Goal: Task Accomplishment & Management: Use online tool/utility

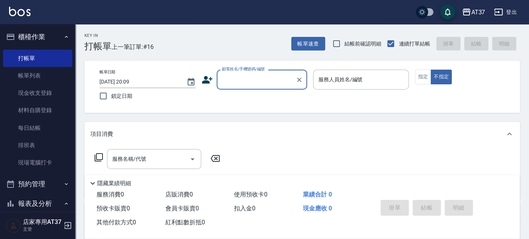
click at [272, 84] on input "顧客姓名/手機號碼/編號" at bounding box center [256, 79] width 72 height 13
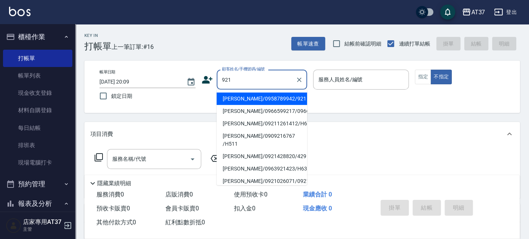
click at [269, 95] on li "陳信儒/0958789942/921" at bounding box center [262, 99] width 90 height 12
type input "陳信儒/0958789942/921"
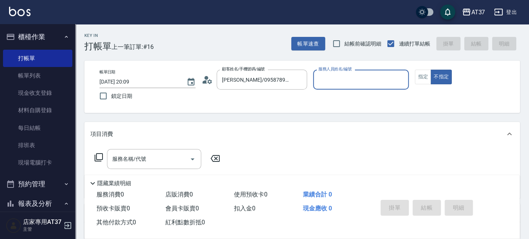
type input "Peggy-8"
drag, startPoint x: 421, startPoint y: 79, endPoint x: 426, endPoint y: 81, distance: 4.9
click at [422, 79] on button "指定" at bounding box center [423, 77] width 16 height 15
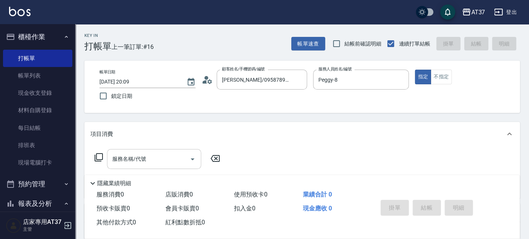
click at [165, 161] on input "服務名稱/代號" at bounding box center [148, 159] width 76 height 13
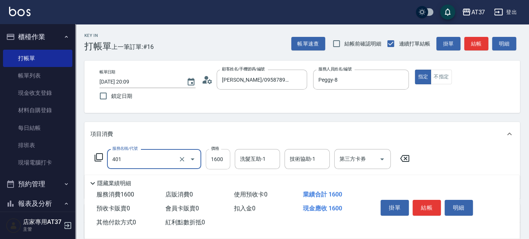
type input "基本染髮(401)"
click at [217, 155] on input "1600" at bounding box center [218, 159] width 24 height 20
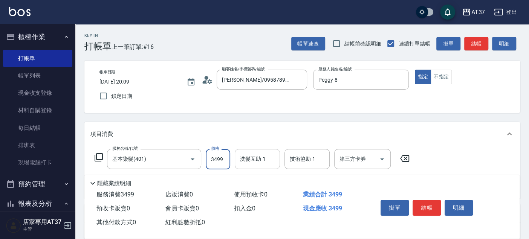
type input "3499"
click at [261, 153] on input "洗髮互助-1" at bounding box center [257, 159] width 38 height 13
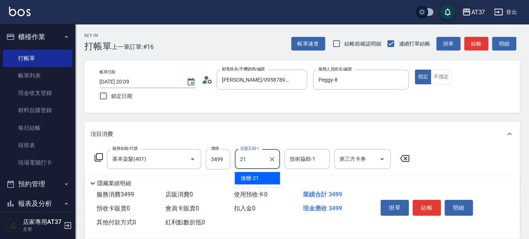
type input "微醺-21"
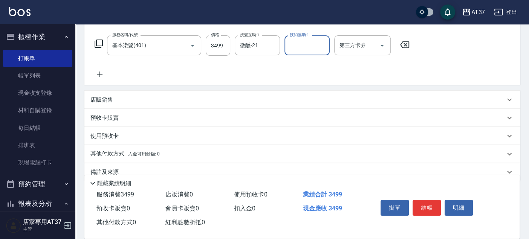
scroll to position [125, 0]
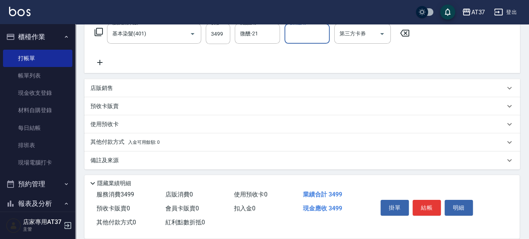
click at [105, 143] on p "其他付款方式 入金可用餘額: 0" at bounding box center [124, 142] width 69 height 8
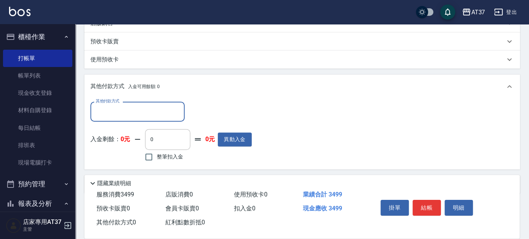
scroll to position [209, 0]
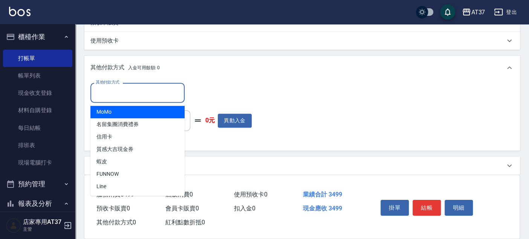
click at [111, 96] on input "其他付款方式" at bounding box center [137, 92] width 87 height 13
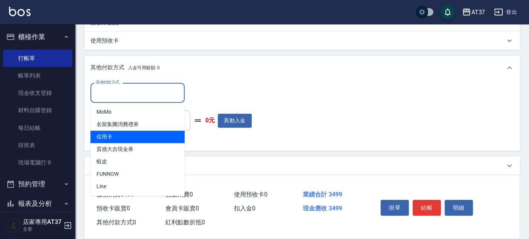
click at [113, 136] on span "信用卡" at bounding box center [137, 137] width 94 height 12
type input "信用卡"
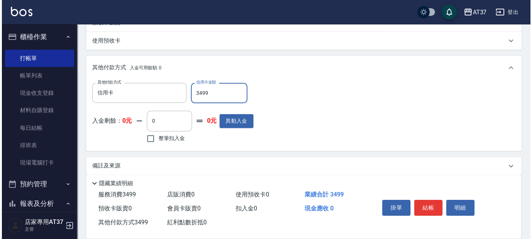
scroll to position [0, 0]
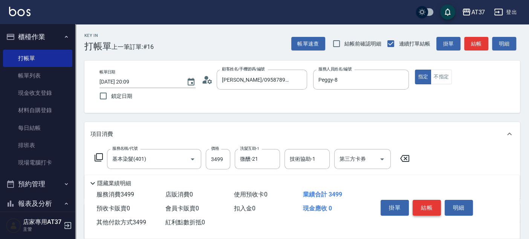
type input "3499"
click at [432, 210] on button "結帳" at bounding box center [426, 208] width 28 height 16
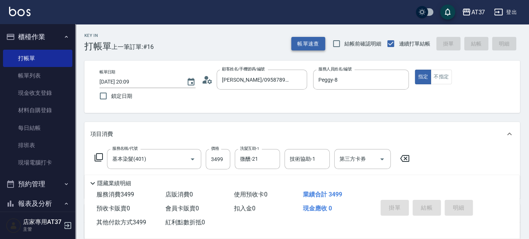
click at [313, 46] on button "帳單速查" at bounding box center [308, 44] width 34 height 14
type input "2025/09/13 20:49"
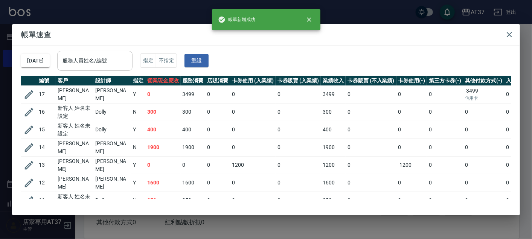
click at [119, 60] on div "服務人員姓名/編號 服務人員姓名/編號" at bounding box center [94, 61] width 75 height 20
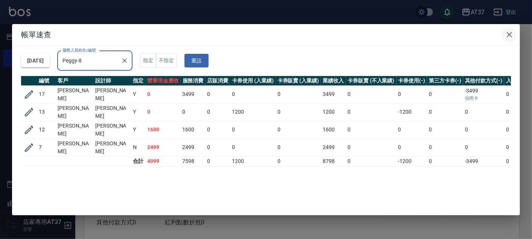
type input "Peggy-8"
click at [511, 36] on icon "button" at bounding box center [509, 34] width 9 height 9
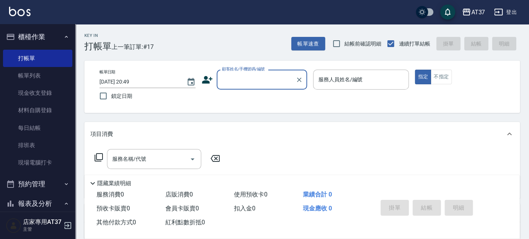
click at [272, 79] on input "顧客姓名/手機號碼/編號" at bounding box center [256, 79] width 72 height 13
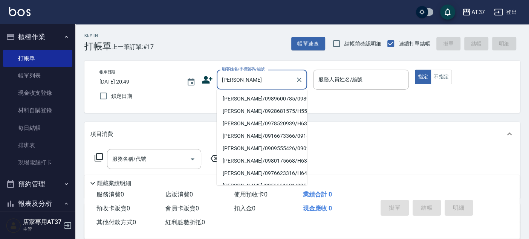
click at [236, 102] on li "李信德/0989600785/0989600785" at bounding box center [262, 99] width 90 height 12
type input "李信德/0989600785/0989600785"
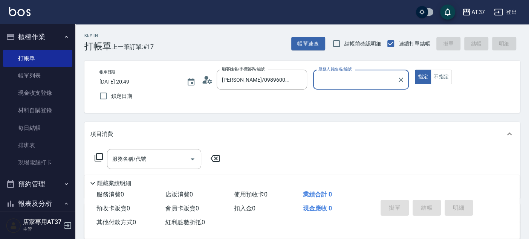
type input "Peggy-8"
click at [150, 162] on input "服務名稱/代號" at bounding box center [148, 159] width 76 height 13
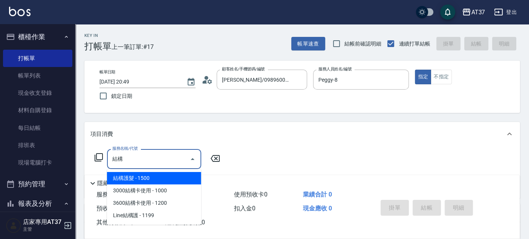
click at [145, 182] on span "結構護髮 - 1500" at bounding box center [154, 178] width 94 height 12
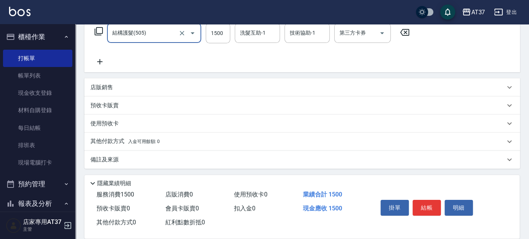
scroll to position [127, 0]
type input "結構護髮(505)"
click at [421, 201] on button "結帳" at bounding box center [426, 208] width 28 height 16
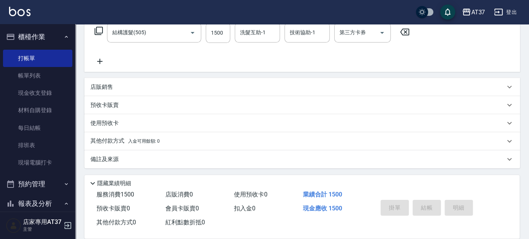
type input "2025/09/13 20:50"
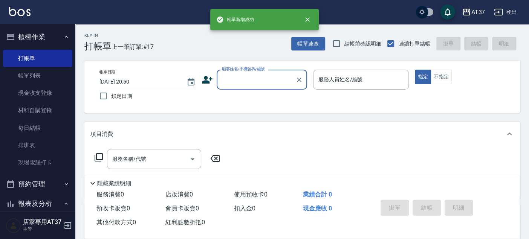
scroll to position [0, 0]
click at [319, 38] on button "帳單速查" at bounding box center [308, 44] width 34 height 14
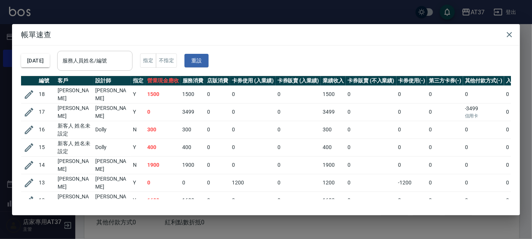
click at [104, 54] on div "服務人員姓名/編號 服務人員姓名/編號" at bounding box center [94, 61] width 75 height 20
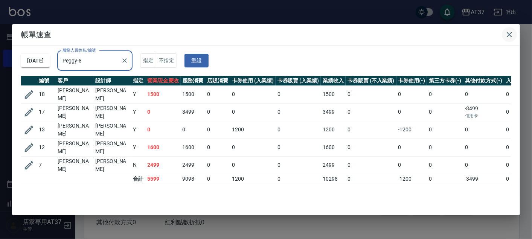
type input "Peggy-8"
click at [514, 36] on icon "button" at bounding box center [509, 34] width 9 height 9
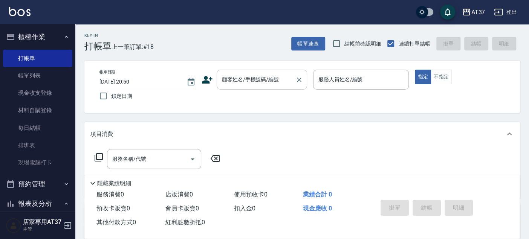
click at [277, 77] on input "顧客姓名/手機號碼/編號" at bounding box center [256, 79] width 72 height 13
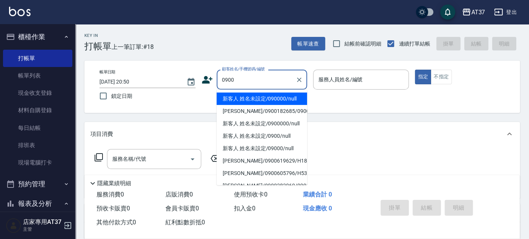
click at [247, 98] on li "新客人 姓名未設定/090000/null" at bounding box center [262, 99] width 90 height 12
type input "新客人 姓名未設定/090000/null"
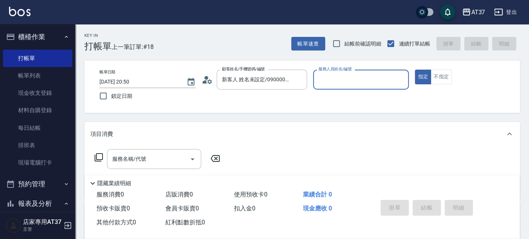
click at [326, 84] on input "服務人員姓名/編號" at bounding box center [360, 79] width 89 height 13
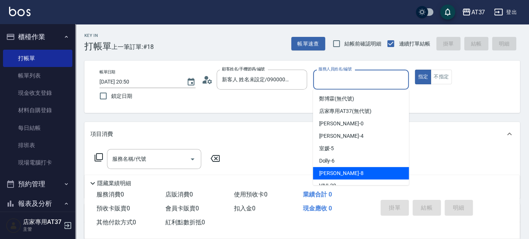
click at [344, 170] on div "Peggy -8" at bounding box center [361, 173] width 96 height 12
type input "Peggy-8"
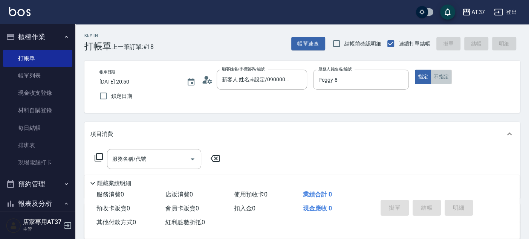
click at [438, 80] on button "不指定" at bounding box center [440, 77] width 21 height 15
click at [137, 157] on div "服務名稱/代號 服務名稱/代號" at bounding box center [154, 159] width 94 height 20
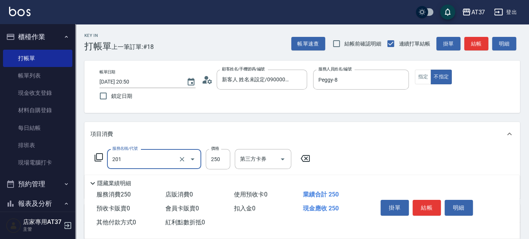
type input "B級單剪(201)"
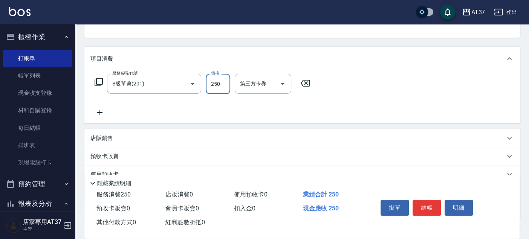
scroll to position [84, 0]
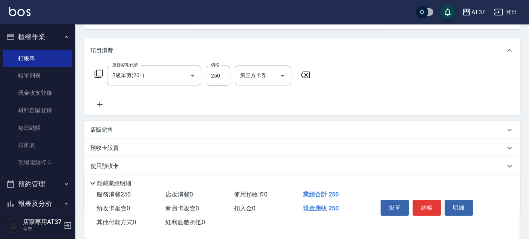
click at [101, 104] on icon at bounding box center [99, 104] width 19 height 9
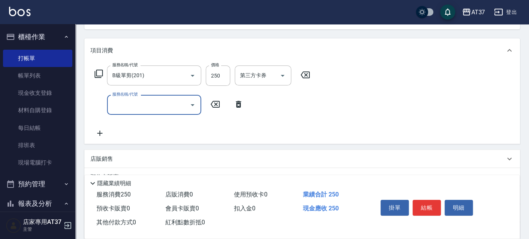
click at [130, 102] on input "服務名稱/代號" at bounding box center [148, 104] width 76 height 13
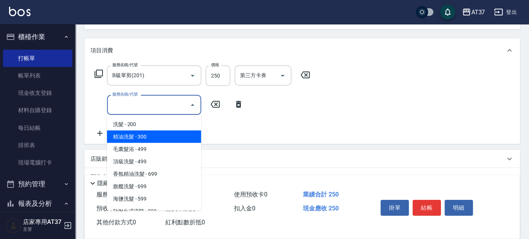
click at [134, 133] on span "精油洗髮 - 300" at bounding box center [154, 136] width 94 height 12
type input "精油洗髮(102)"
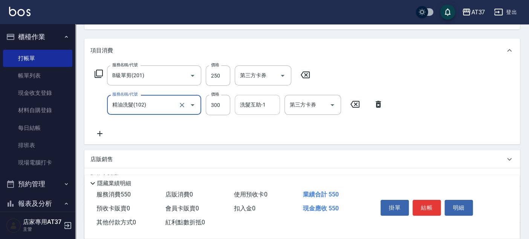
click at [269, 108] on input "洗髮互助-1" at bounding box center [257, 104] width 38 height 13
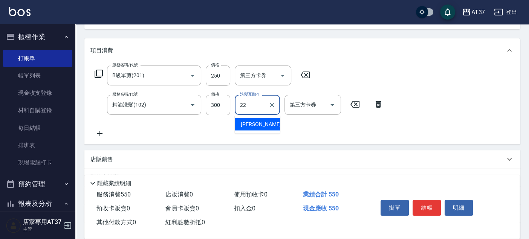
click at [267, 126] on div "威廉 -22" at bounding box center [257, 124] width 45 height 12
type input "威廉-22"
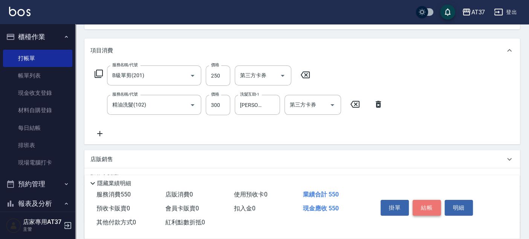
click at [434, 203] on button "結帳" at bounding box center [426, 208] width 28 height 16
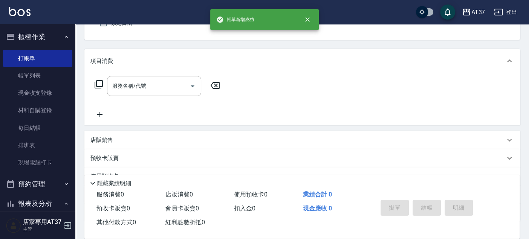
scroll to position [0, 0]
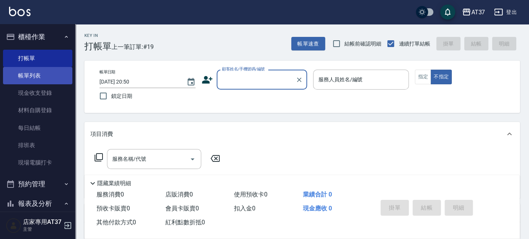
click at [43, 71] on link "帳單列表" at bounding box center [37, 75] width 69 height 17
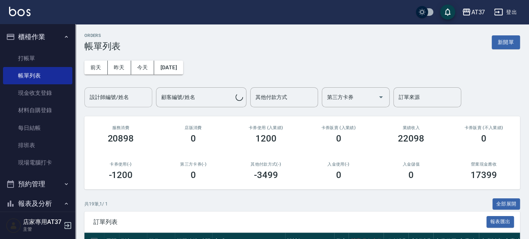
click at [105, 92] on input "設計師編號/姓名" at bounding box center [118, 97] width 61 height 13
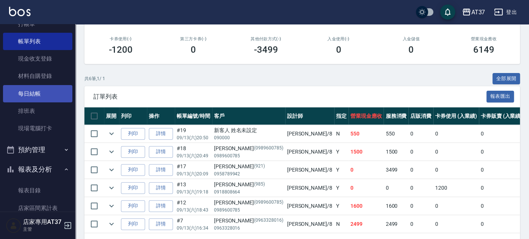
scroll to position [84, 0]
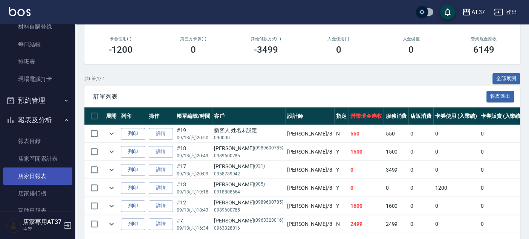
type input "Peggy-8"
click at [41, 174] on link "店家日報表" at bounding box center [37, 176] width 69 height 17
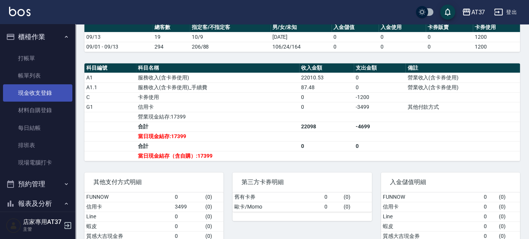
drag, startPoint x: 47, startPoint y: 96, endPoint x: 51, endPoint y: 96, distance: 4.2
click at [47, 96] on link "現金收支登錄" at bounding box center [37, 92] width 69 height 17
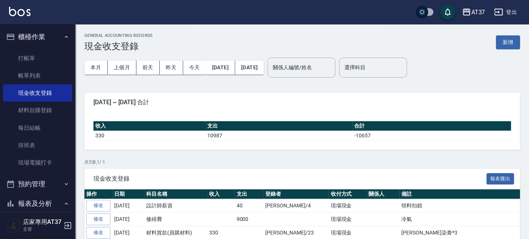
click at [520, 46] on div "GENERAL ACCOUNTING RECORDS 現金收支登錄 新增 本月 上個月 前天 昨天 今天 2025/09/01 2025/09/13 關係人編…" at bounding box center [301, 160] width 453 height 272
click at [509, 44] on button "新增" at bounding box center [508, 42] width 24 height 14
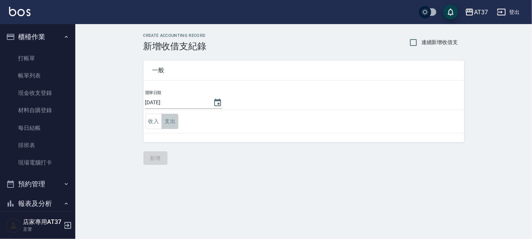
click at [172, 127] on button "支出" at bounding box center [170, 121] width 17 height 15
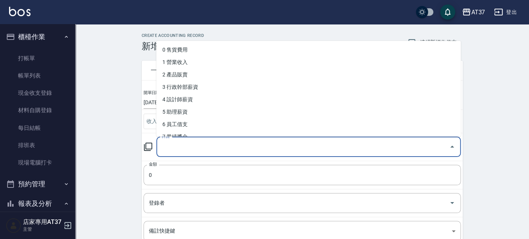
click at [170, 147] on div "科目 科目" at bounding box center [308, 147] width 304 height 20
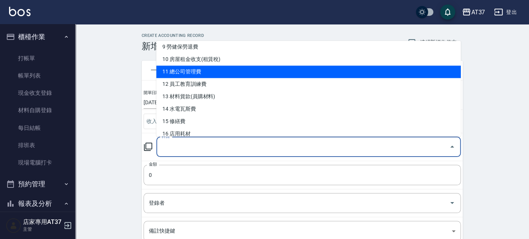
scroll to position [125, 0]
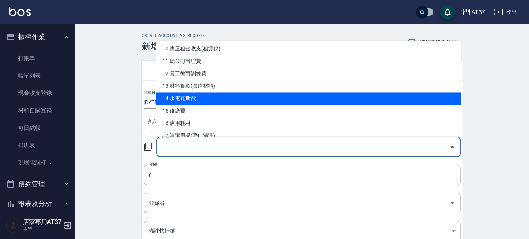
click at [230, 98] on li "14 水電瓦斯費" at bounding box center [308, 98] width 304 height 12
type input "14 水電瓦斯費"
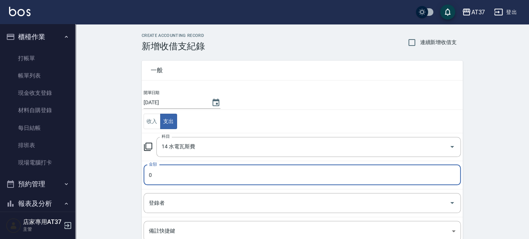
click at [173, 184] on input "0" at bounding box center [301, 175] width 317 height 20
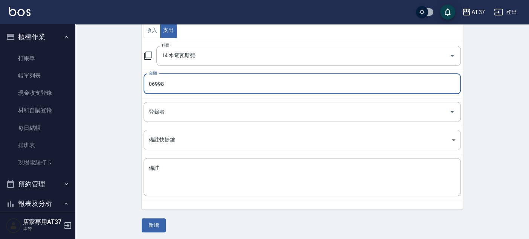
scroll to position [92, 0]
type input "06998"
click at [151, 226] on button "新增" at bounding box center [154, 225] width 24 height 14
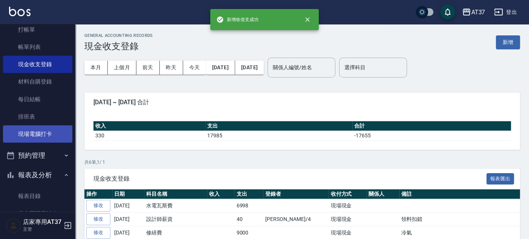
scroll to position [84, 0]
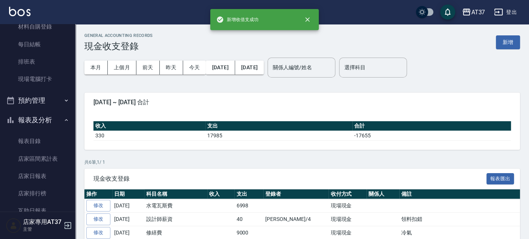
drag, startPoint x: 46, startPoint y: 170, endPoint x: 105, endPoint y: 161, distance: 60.2
click at [46, 170] on link "店家日報表" at bounding box center [37, 176] width 69 height 17
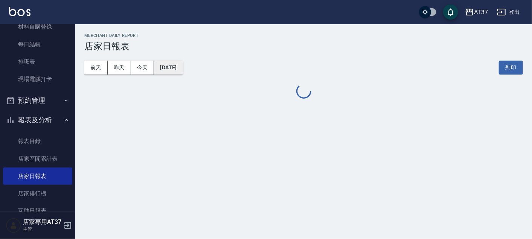
click at [172, 70] on button "2025/09/13" at bounding box center [168, 68] width 29 height 14
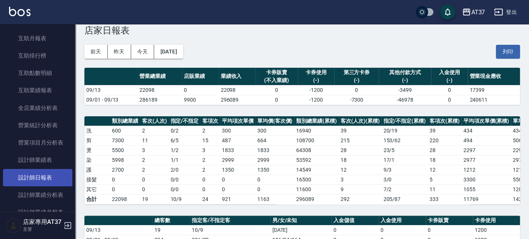
scroll to position [293, 0]
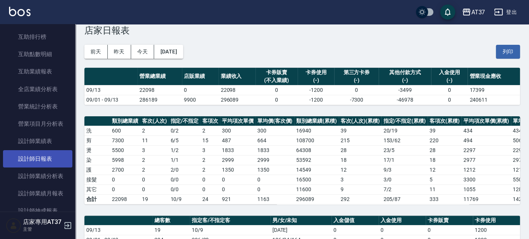
click at [41, 157] on link "設計師日報表" at bounding box center [37, 158] width 69 height 17
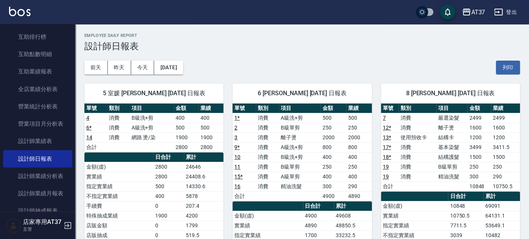
click at [230, 175] on div "6 Dolly Dolly 09/13/2025 日報表 單號 類別 項目 金額 業績 1 * 消費 A級洗+剪 500 500 2 消費 B級單剪 250 …" at bounding box center [297, 226] width 148 height 302
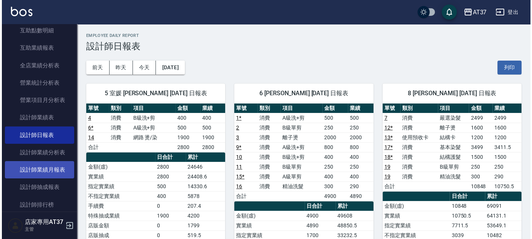
scroll to position [334, 0]
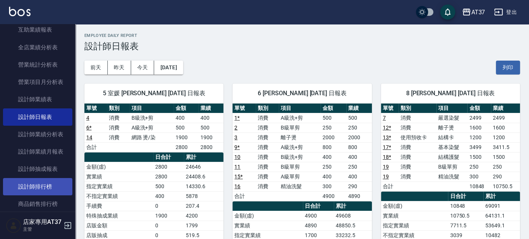
click at [50, 184] on link "設計師排行榜" at bounding box center [37, 186] width 69 height 17
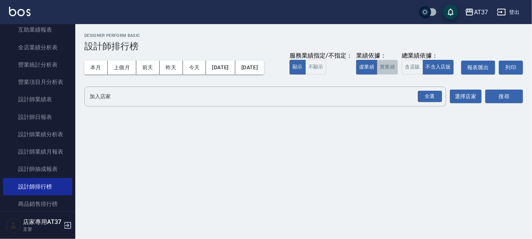
click at [384, 70] on button "實業績" at bounding box center [387, 67] width 21 height 15
click at [235, 98] on input "加入店家" at bounding box center [260, 96] width 344 height 13
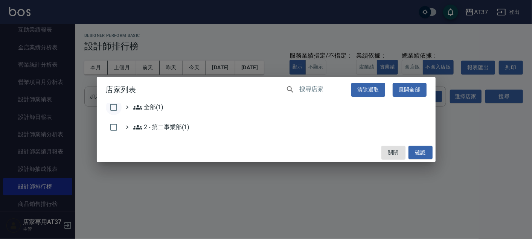
click at [113, 109] on input "checkbox" at bounding box center [114, 107] width 16 height 16
checkbox input "true"
click at [409, 149] on button "確認" at bounding box center [421, 153] width 24 height 14
checkbox input "false"
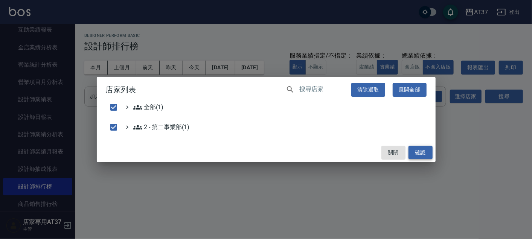
checkbox input "false"
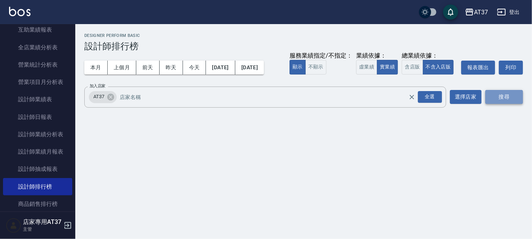
click at [499, 97] on button "搜尋" at bounding box center [504, 97] width 38 height 14
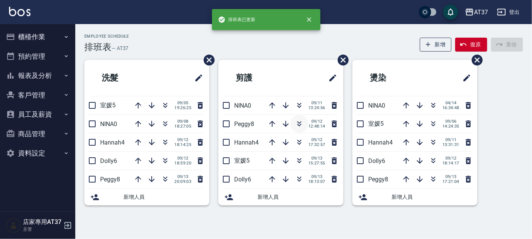
click at [299, 124] on icon "button" at bounding box center [299, 123] width 9 height 9
click at [432, 124] on icon "button" at bounding box center [434, 125] width 4 height 3
